Goal: Transaction & Acquisition: Purchase product/service

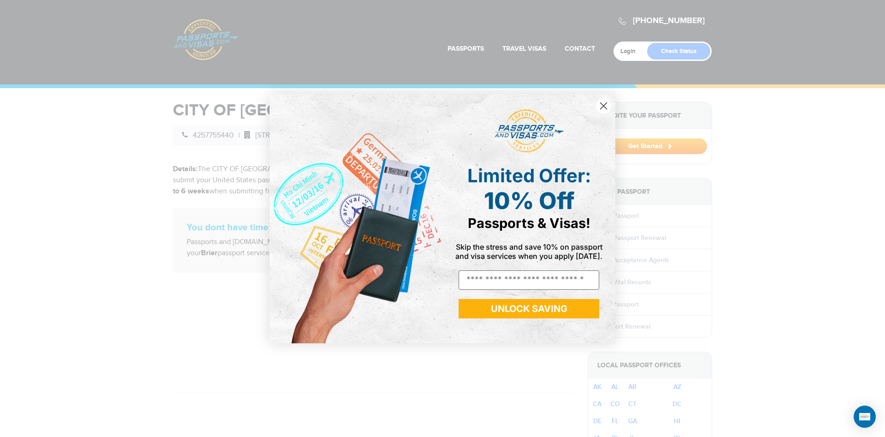
drag, startPoint x: 226, startPoint y: 165, endPoint x: 342, endPoint y: 173, distance: 116.0
click at [342, 173] on div "Close dialog Limited Offer: 10% Off Passports & Visas! Skip the stress and save…" at bounding box center [442, 218] width 885 height 437
click at [600, 101] on circle "Close dialog" at bounding box center [603, 105] width 15 height 15
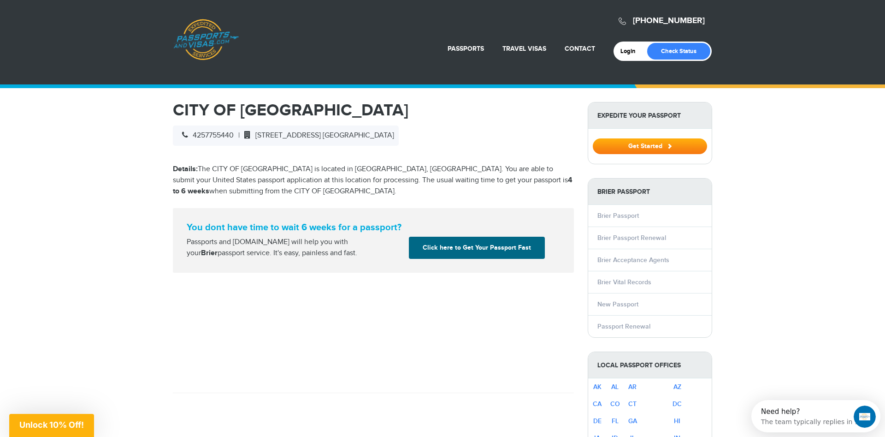
drag, startPoint x: 257, startPoint y: 185, endPoint x: 434, endPoint y: 203, distance: 178.5
drag, startPoint x: 448, startPoint y: 200, endPoint x: 462, endPoint y: 199, distance: 14.3
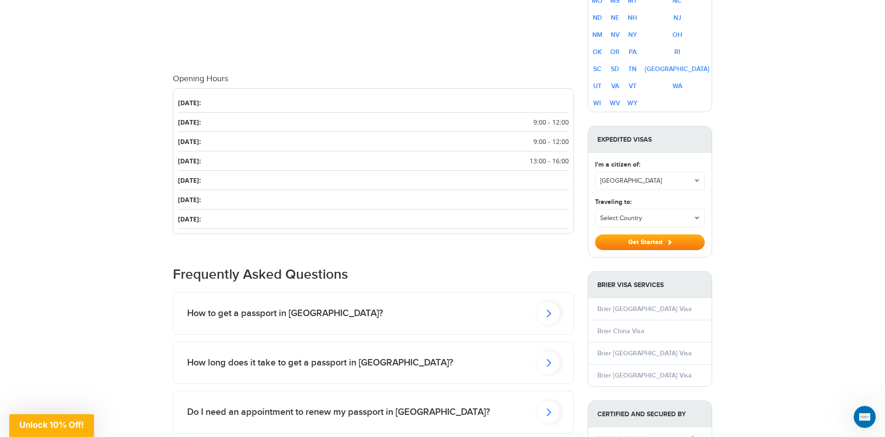
scroll to position [517, 0]
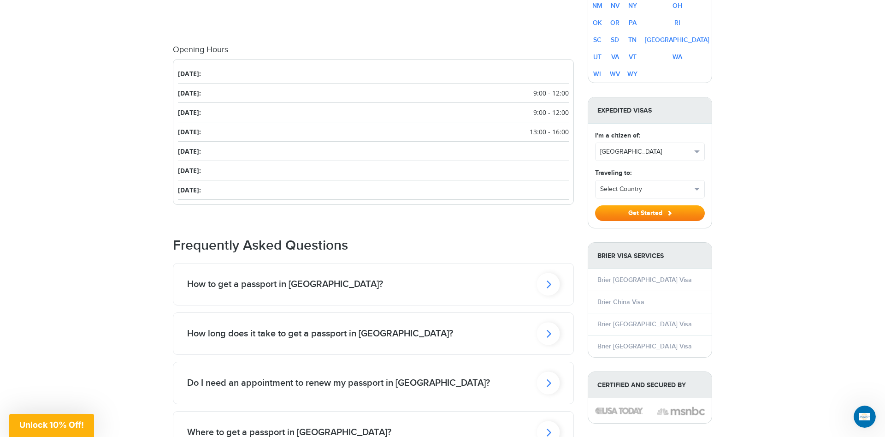
click at [449, 285] on div "How to get a passport in Brier?" at bounding box center [373, 284] width 400 height 42
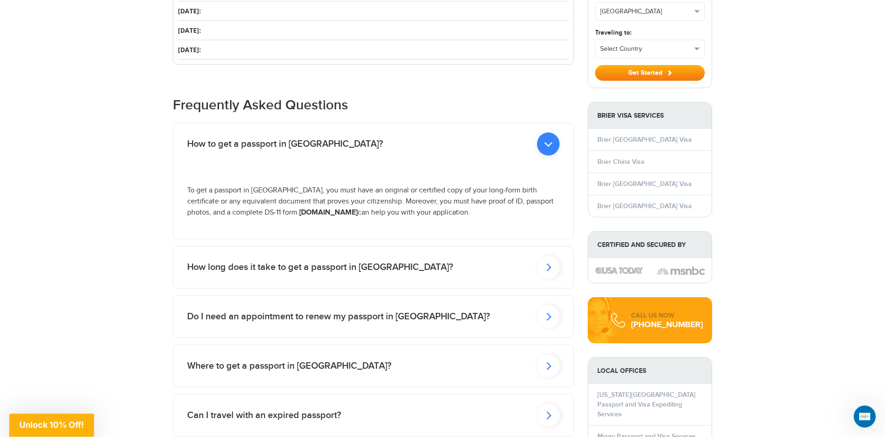
scroll to position [659, 0]
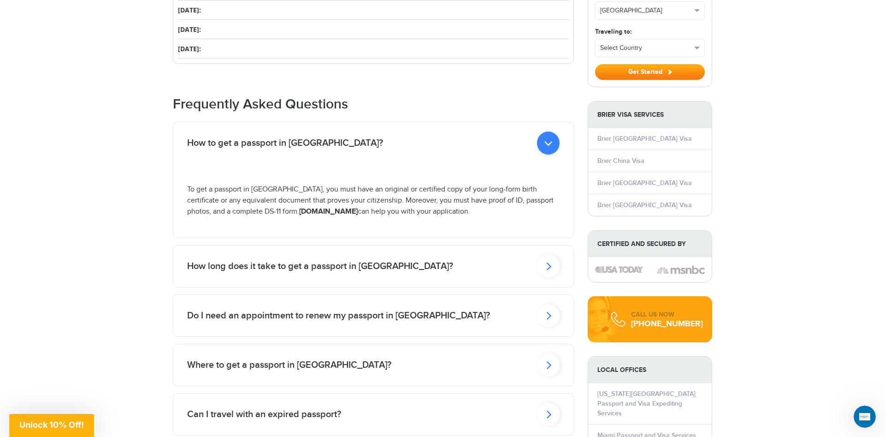
click at [478, 164] on div "Do I need an appointment to renew my passport in Brier?" at bounding box center [373, 143] width 400 height 42
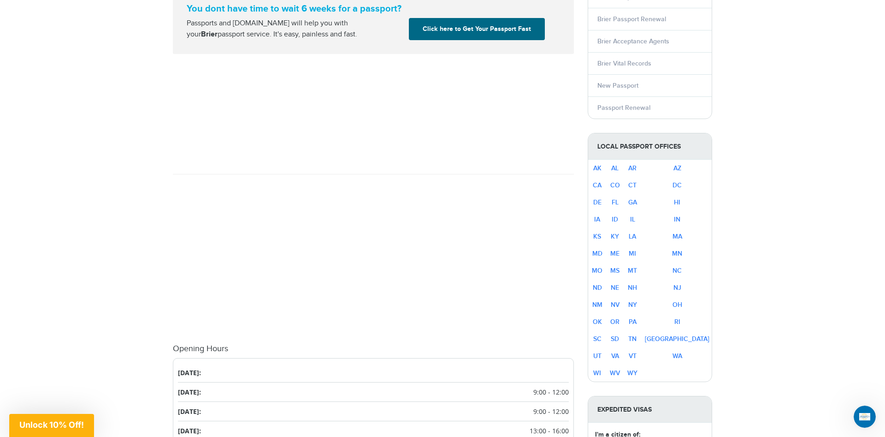
scroll to position [188, 0]
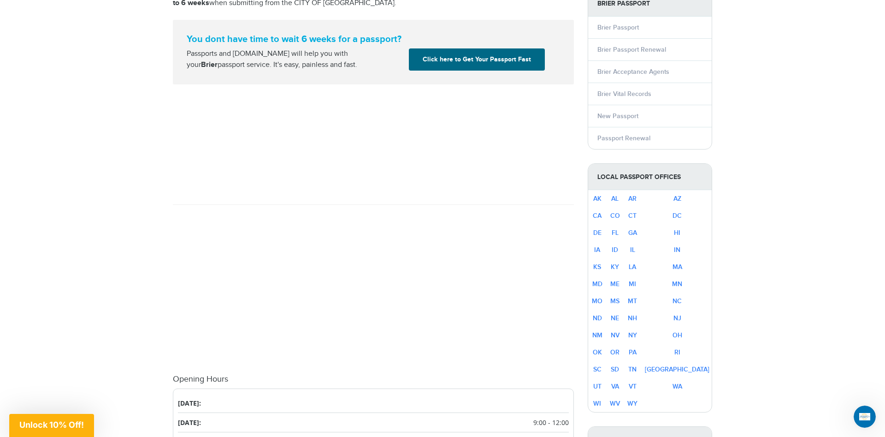
click at [490, 46] on div "You dont have time to wait 6 weeks for a passport? Passports and Visas.com will…" at bounding box center [373, 52] width 387 height 37
click at [496, 72] on div "You dont have time to wait 6 weeks for a passport? Passports and Visas.com will…" at bounding box center [373, 52] width 401 height 65
click at [496, 67] on link "Click here to Get Your Passport Fast" at bounding box center [477, 59] width 136 height 22
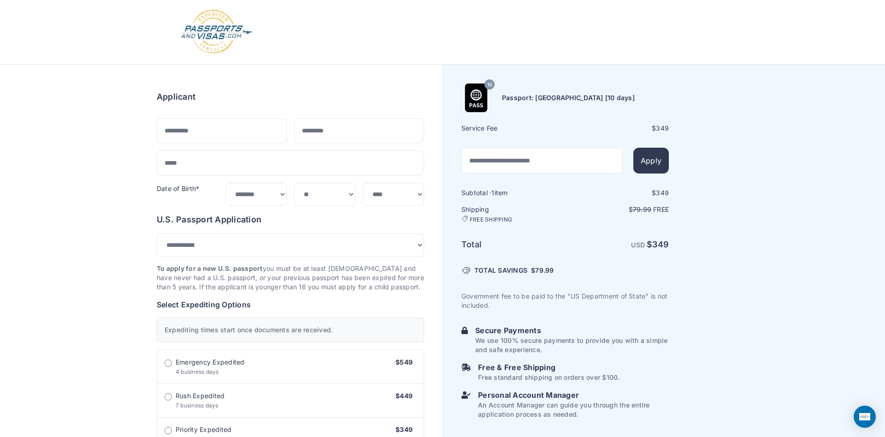
select select "***"
